Goal: Use online tool/utility: Utilize a website feature to perform a specific function

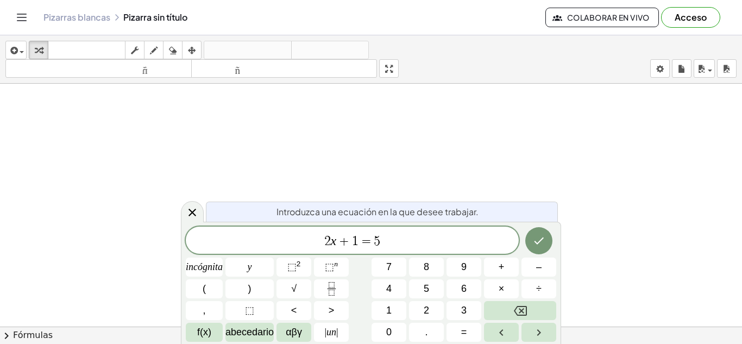
drag, startPoint x: 394, startPoint y: 256, endPoint x: 400, endPoint y: 244, distance: 14.1
click at [400, 244] on div "2 x + 1 = 5 incógnita y ⬚ 2 ⬚ n 7 8 9 + – ( ) √ 4 5 6 × ÷ , ⬚ < > 1 2 3 f(x) ab…" at bounding box center [371, 283] width 370 height 115
click at [400, 244] on span "2 x + 1 = 5" at bounding box center [352, 240] width 333 height 15
click at [400, 244] on span "2 x + 1 = 5 ​" at bounding box center [352, 240] width 333 height 15
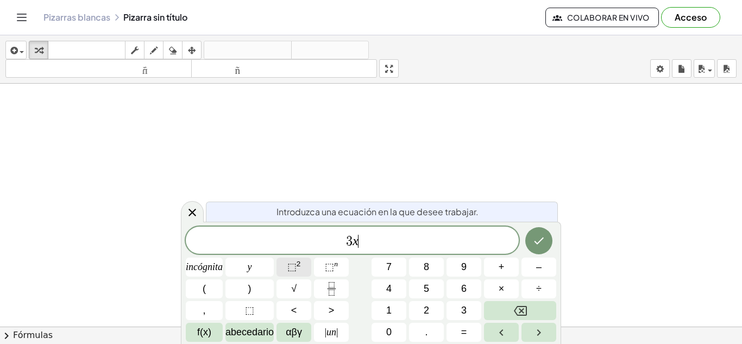
click at [282, 263] on button "⬚ 2" at bounding box center [293, 266] width 35 height 19
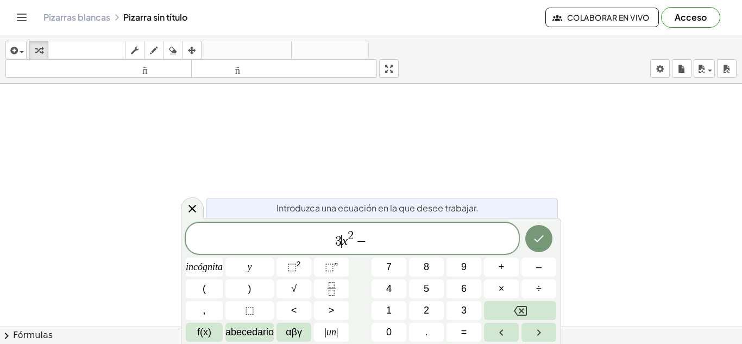
click at [342, 239] on span "3 ​ x 2 −" at bounding box center [352, 239] width 333 height 20
click at [298, 260] on font "2" at bounding box center [298, 264] width 4 height 8
click at [534, 286] on button "÷" at bounding box center [538, 288] width 35 height 19
click at [523, 318] on button "Retroceso" at bounding box center [520, 310] width 72 height 19
click at [502, 263] on font "+" at bounding box center [501, 266] width 6 height 11
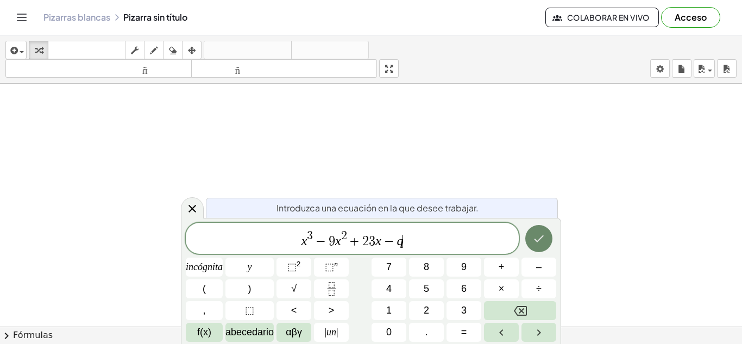
click at [539, 242] on icon "Hecho" at bounding box center [538, 238] width 13 height 13
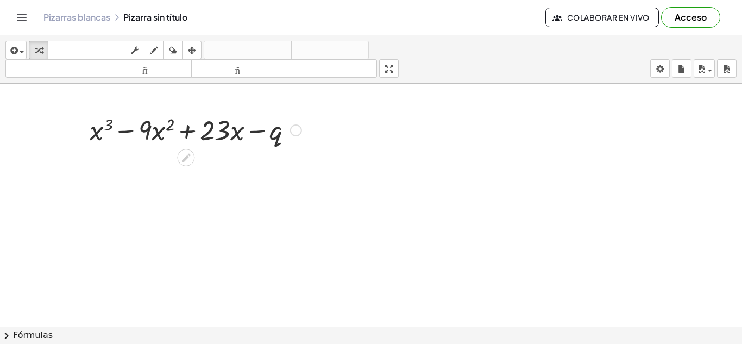
click at [294, 132] on div at bounding box center [296, 130] width 12 height 12
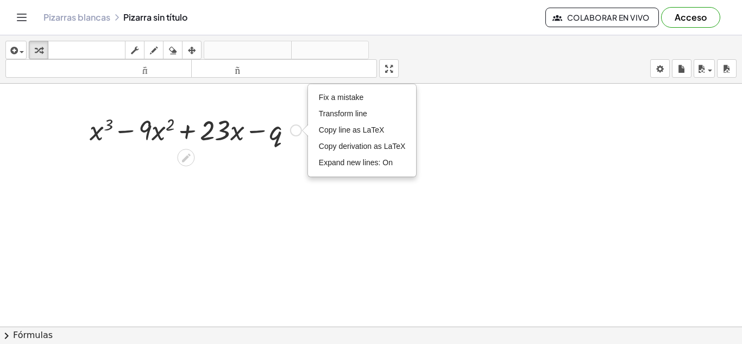
click at [281, 134] on div at bounding box center [195, 129] width 223 height 37
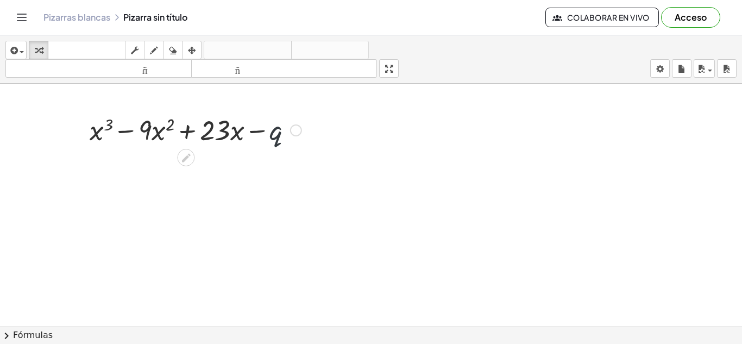
click at [281, 134] on div at bounding box center [195, 129] width 223 height 37
click at [297, 130] on div "Arreglar un error Línea de transformación Copiar línea como LaTeX Derivación de…" at bounding box center [296, 130] width 12 height 12
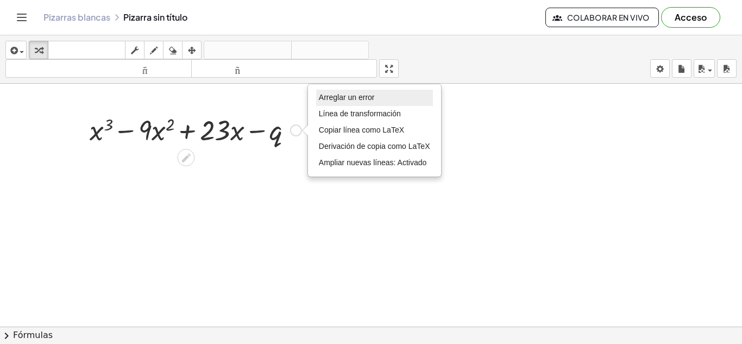
click at [349, 103] on li "Arreglar un error" at bounding box center [374, 98] width 117 height 16
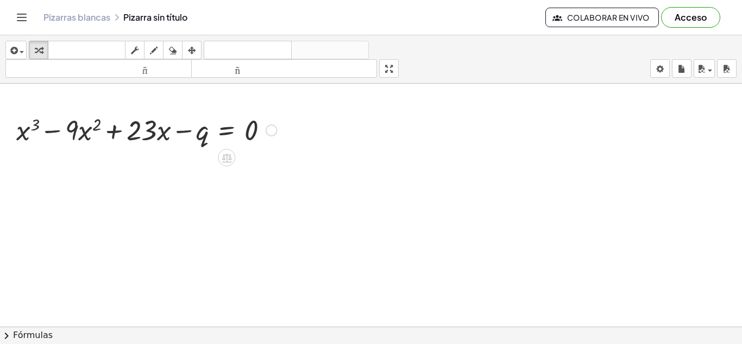
click at [160, 127] on div at bounding box center [146, 129] width 271 height 37
click at [271, 132] on div "Arreglar un error Línea de transformación Copiar línea como LaTeX Derivación de…" at bounding box center [272, 130] width 12 height 12
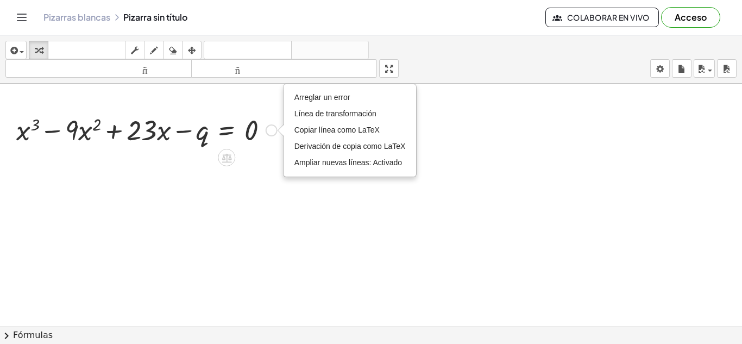
drag, startPoint x: 217, startPoint y: 131, endPoint x: 169, endPoint y: 133, distance: 47.8
click at [169, 133] on div at bounding box center [146, 129] width 271 height 37
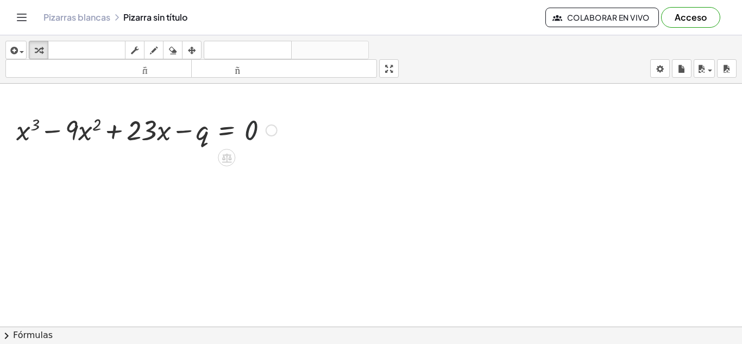
click at [256, 130] on div at bounding box center [146, 129] width 271 height 37
click at [273, 130] on div "Arreglar un error Línea de transformación Copiar línea como LaTeX Derivación de…" at bounding box center [272, 130] width 12 height 12
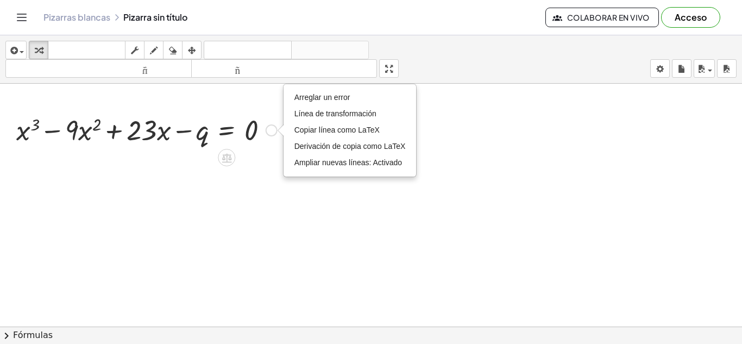
click at [251, 109] on div "+ x 3 − · 9 · x 2 + · 23 · x − q = 0 Arreglar un error Línea de transformación …" at bounding box center [142, 129] width 285 height 42
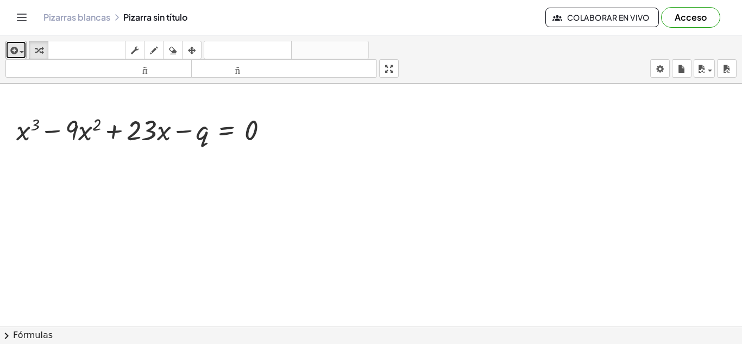
click at [11, 41] on button "insertar" at bounding box center [15, 50] width 21 height 18
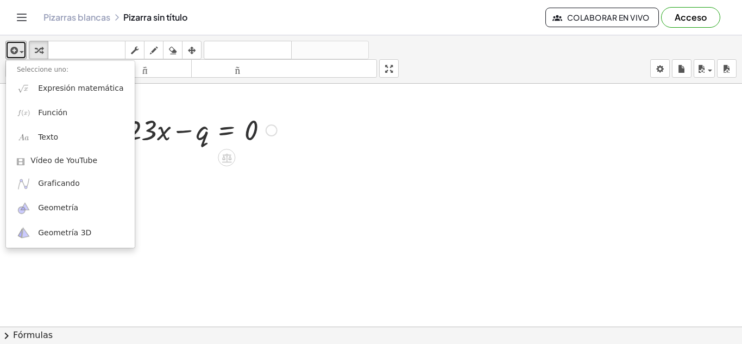
click at [264, 134] on div at bounding box center [146, 129] width 271 height 37
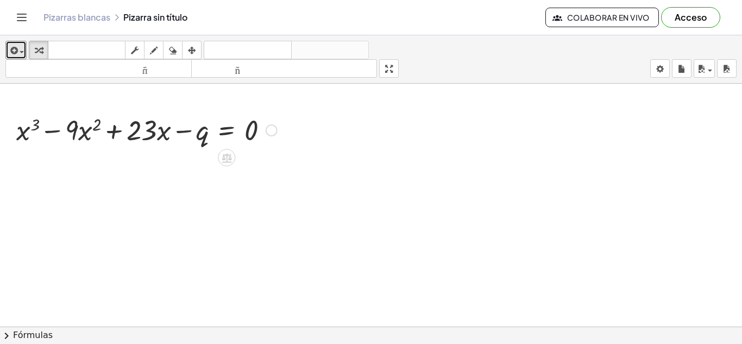
drag, startPoint x: 320, startPoint y: 182, endPoint x: 22, endPoint y: 146, distance: 300.4
click at [140, 52] on div "button" at bounding box center [135, 49] width 14 height 13
click at [276, 111] on div at bounding box center [146, 129] width 271 height 37
drag, startPoint x: 305, startPoint y: 147, endPoint x: 8, endPoint y: 129, distance: 298.1
